Goal: Task Accomplishment & Management: Use online tool/utility

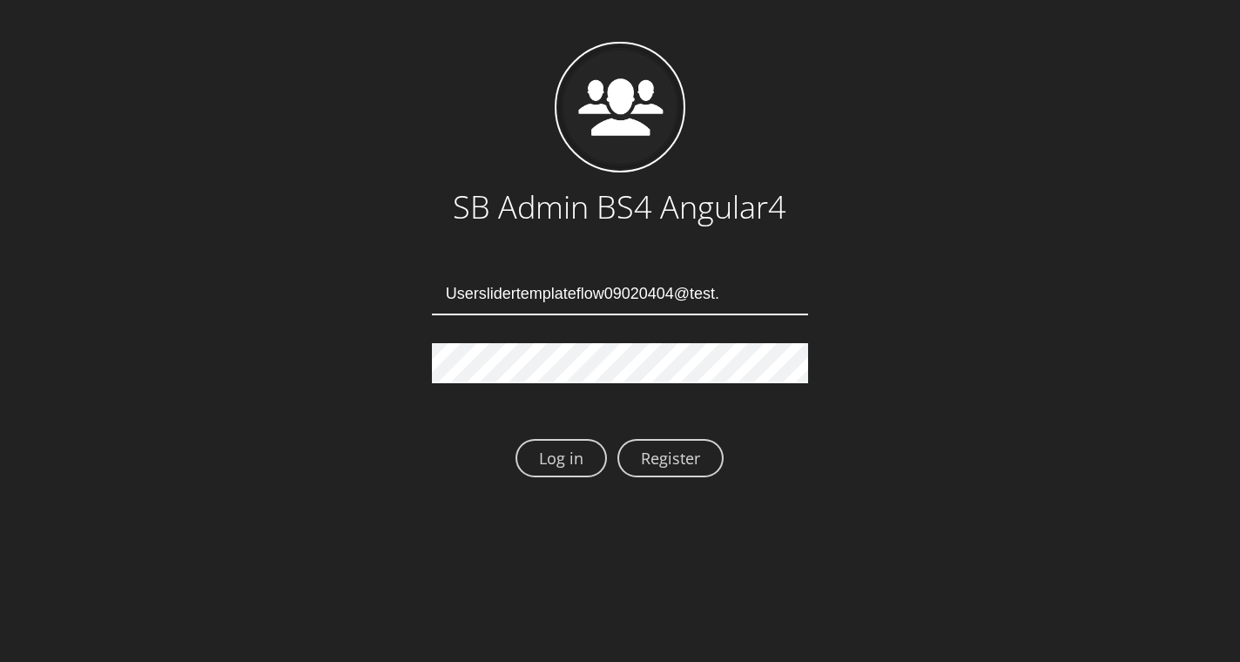
type input "[EMAIL_ADDRESS][DOMAIN_NAME]"
type input "Userslidertemplateflow09020408@test.qa"
